Goal: Navigation & Orientation: Find specific page/section

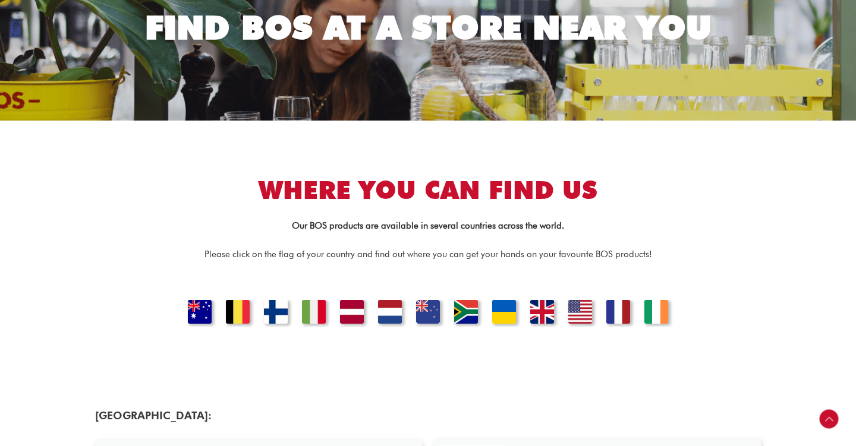
scroll to position [194, 0]
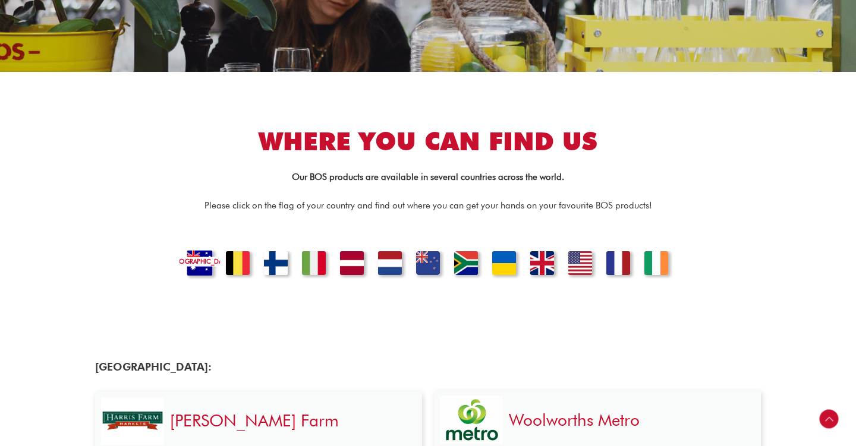
click at [200, 265] on link "Australia" at bounding box center [199, 264] width 40 height 29
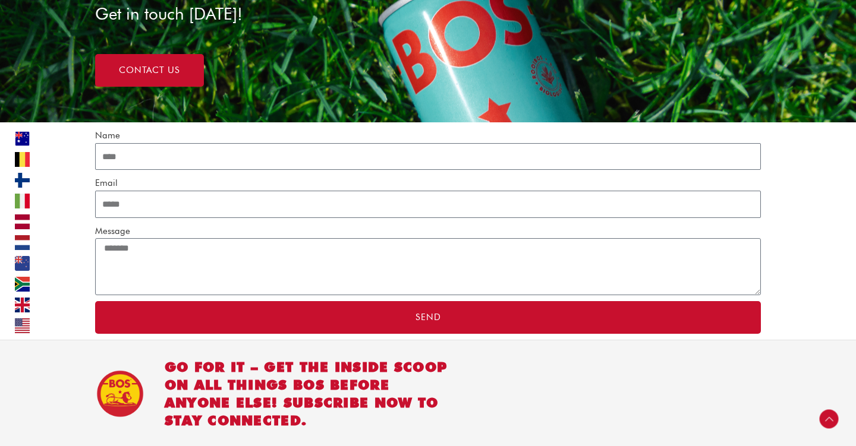
scroll to position [3727, 0]
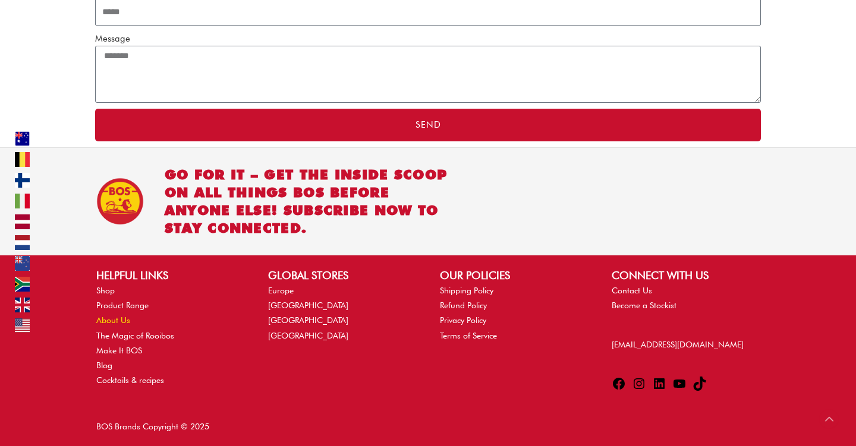
click at [111, 321] on link "About Us" at bounding box center [113, 320] width 34 height 10
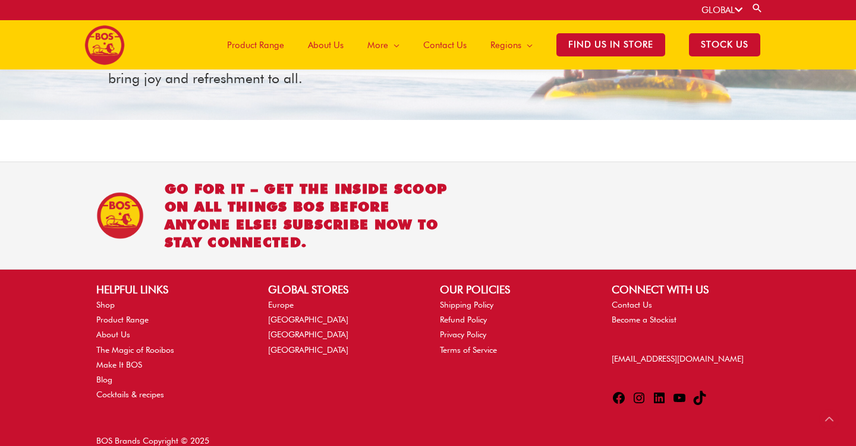
scroll to position [1479, 0]
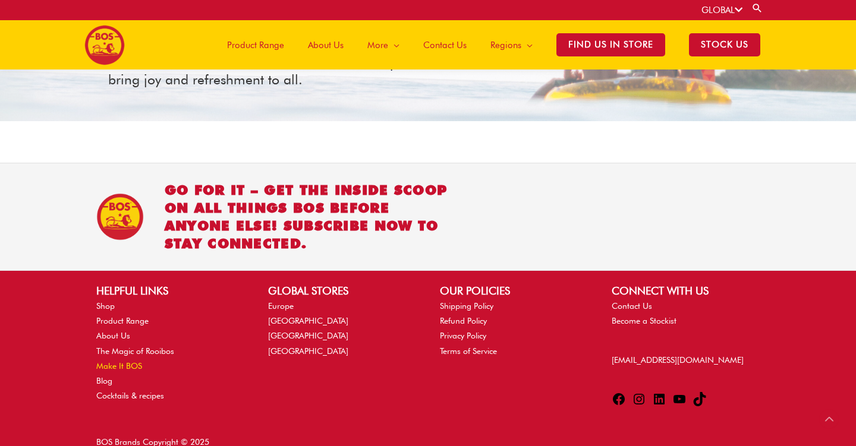
click at [123, 361] on link "Make It BOS" at bounding box center [119, 366] width 46 height 10
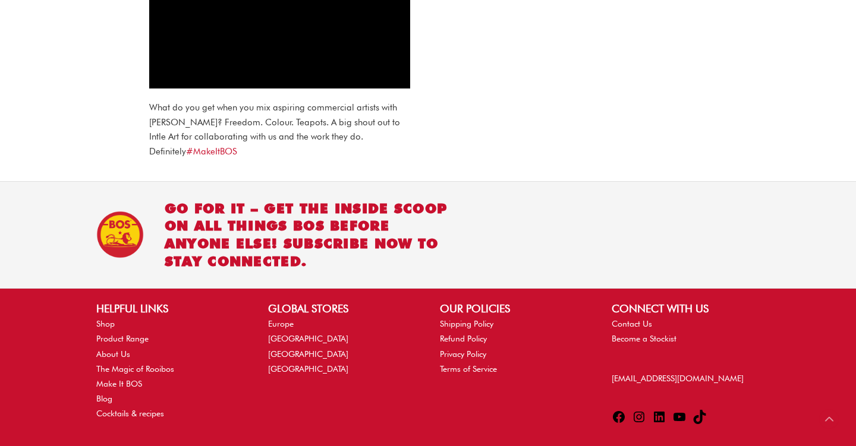
scroll to position [954, 0]
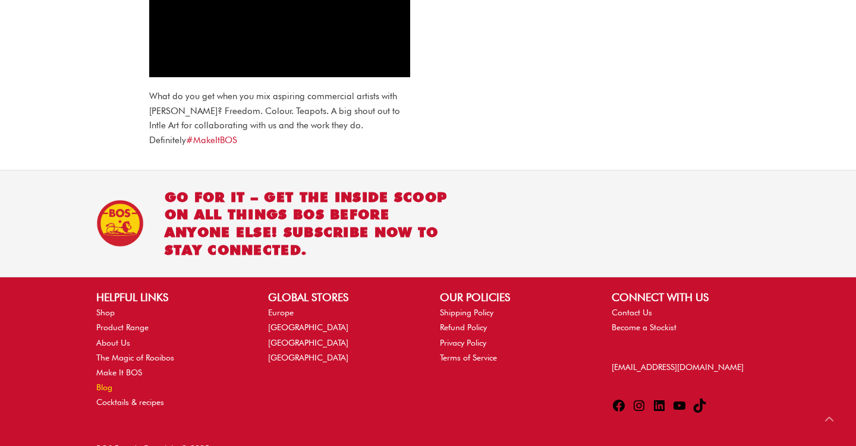
click at [108, 383] on link "Blog" at bounding box center [104, 388] width 16 height 10
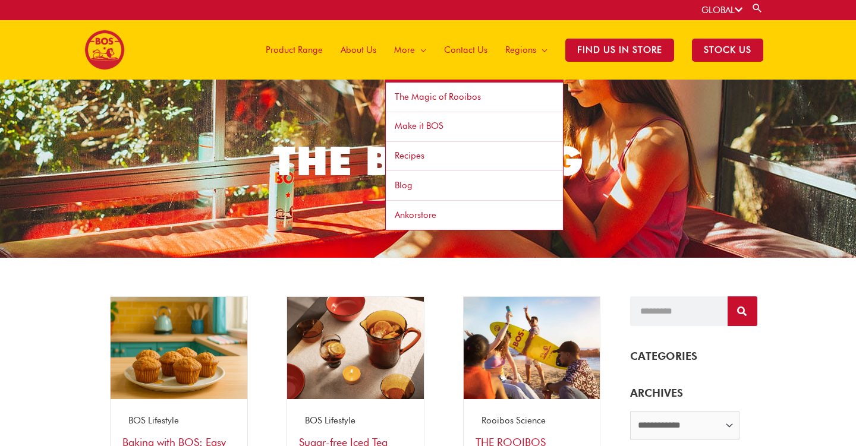
click at [426, 212] on span "Ankorstore" at bounding box center [415, 215] width 42 height 11
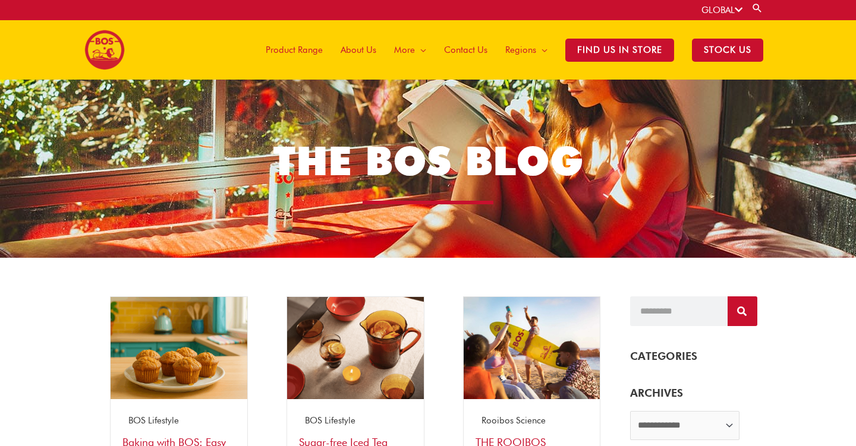
click at [715, 1] on div "GLOBAL Search for: Search" at bounding box center [736, 10] width 71 height 20
click at [313, 49] on span "Product Range" at bounding box center [294, 50] width 57 height 36
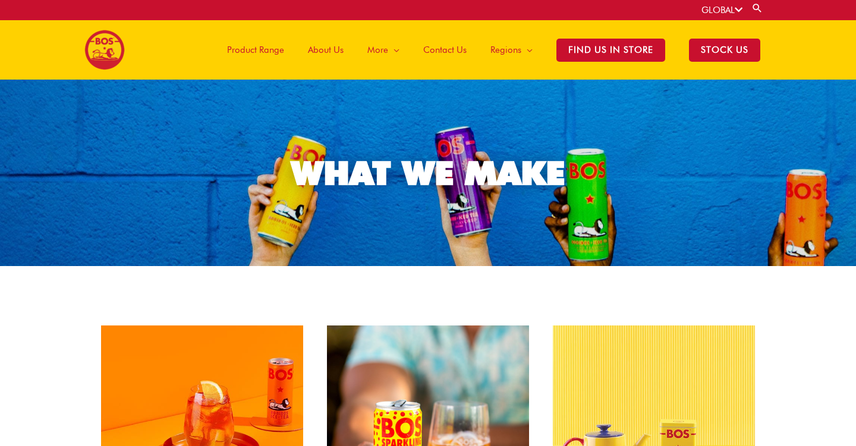
click at [108, 51] on img at bounding box center [104, 50] width 40 height 40
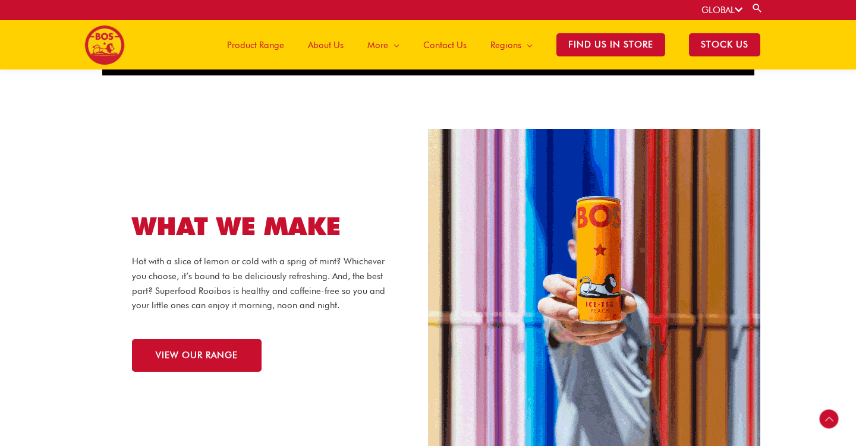
scroll to position [996, 0]
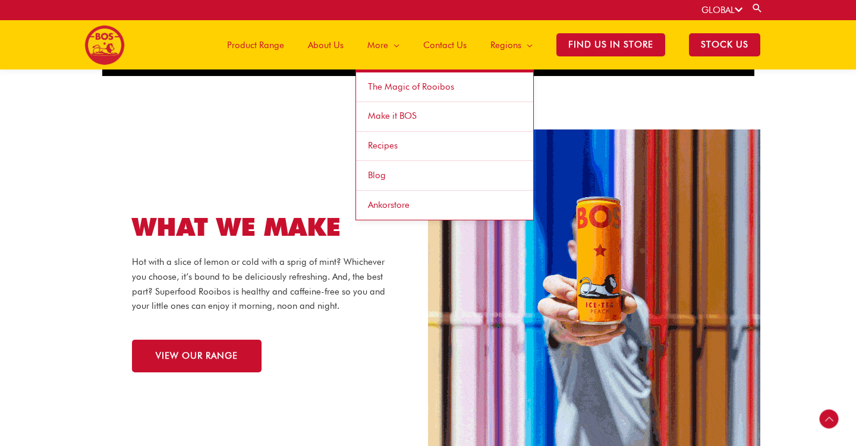
click at [398, 118] on span "Make it BOS" at bounding box center [392, 116] width 49 height 11
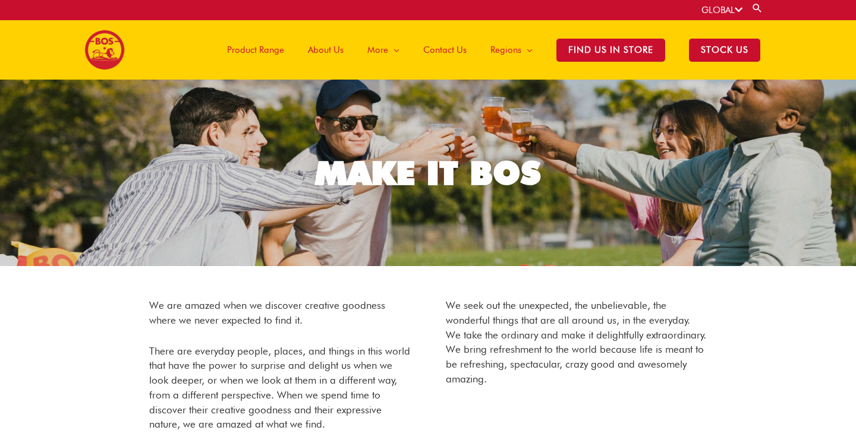
click at [749, 321] on section "We are amazed when we discover creative goodness where we never expected to fin…" at bounding box center [427, 368] width 665 height 196
click at [103, 42] on img at bounding box center [104, 50] width 40 height 40
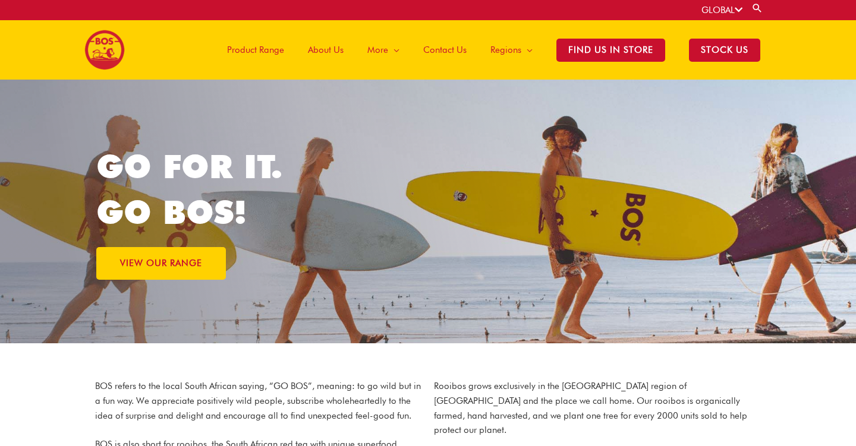
click at [728, 14] on link "GLOBAL" at bounding box center [721, 10] width 41 height 11
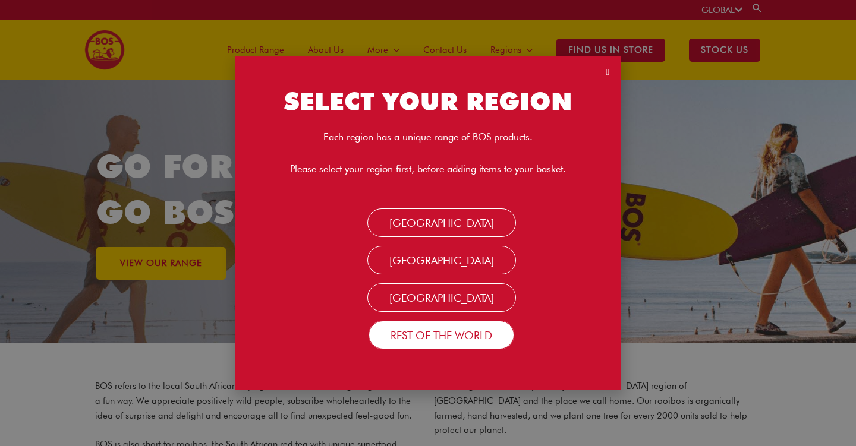
click at [464, 339] on link "Rest Of the World" at bounding box center [441, 335] width 146 height 29
